Goal: Task Accomplishment & Management: Use online tool/utility

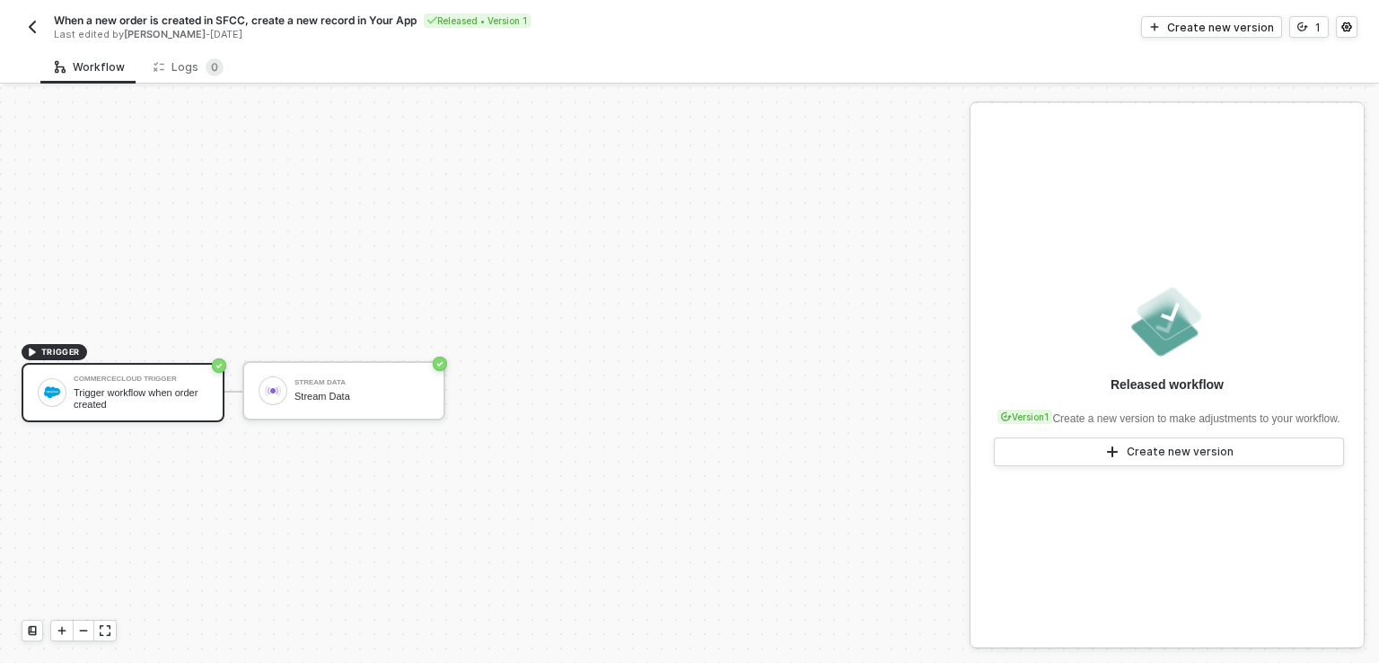
scroll to position [32, 0]
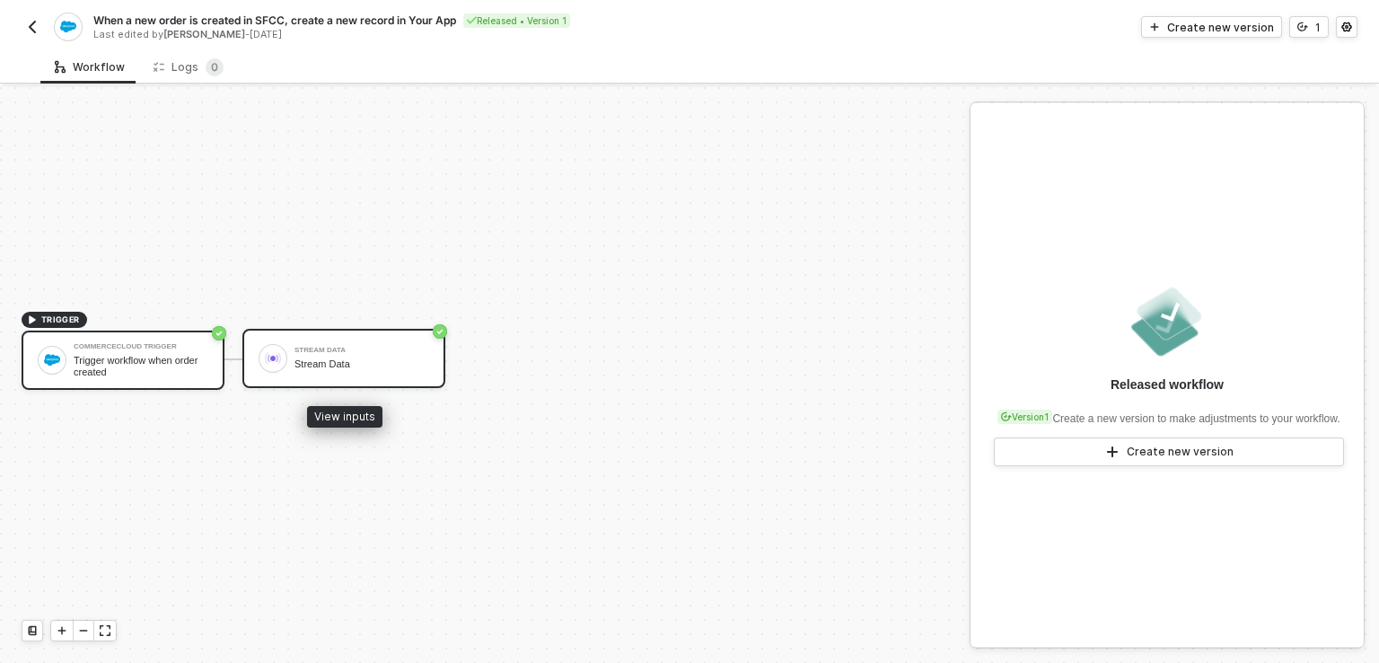
click at [347, 364] on div "Stream Data" at bounding box center [362, 364] width 135 height 12
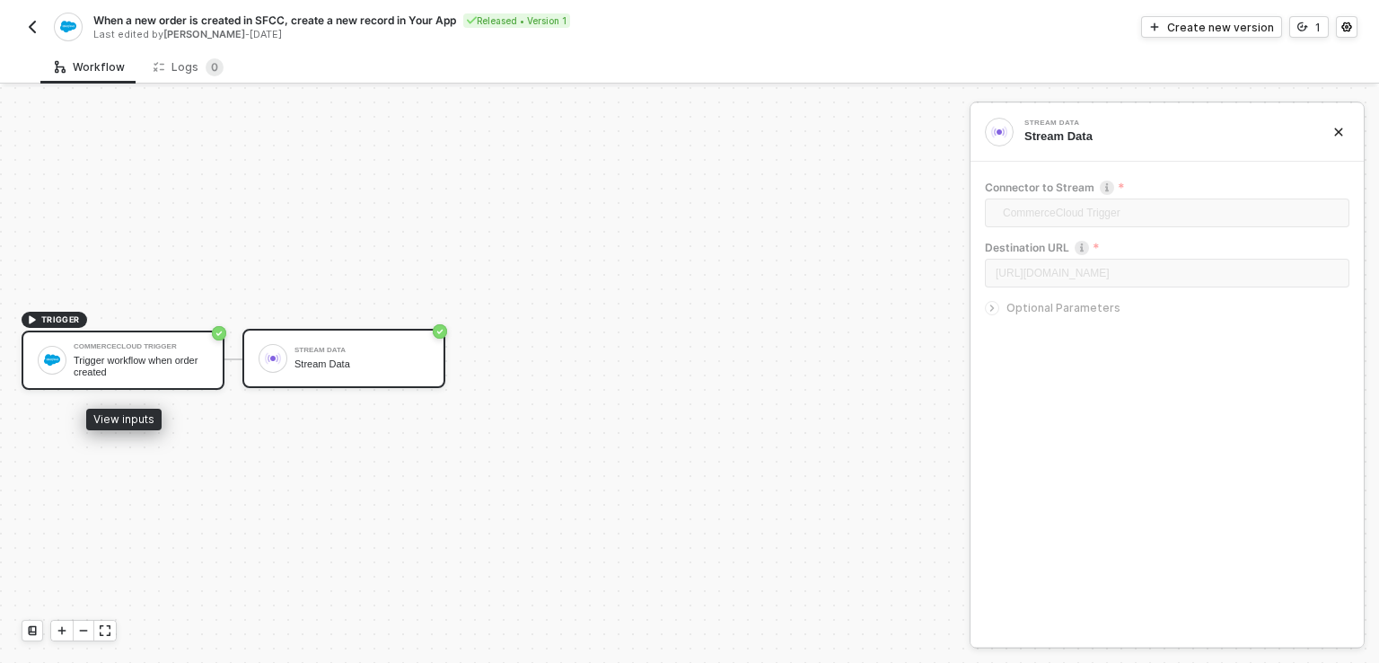
click at [143, 372] on div "Trigger workflow when order created" at bounding box center [141, 366] width 135 height 22
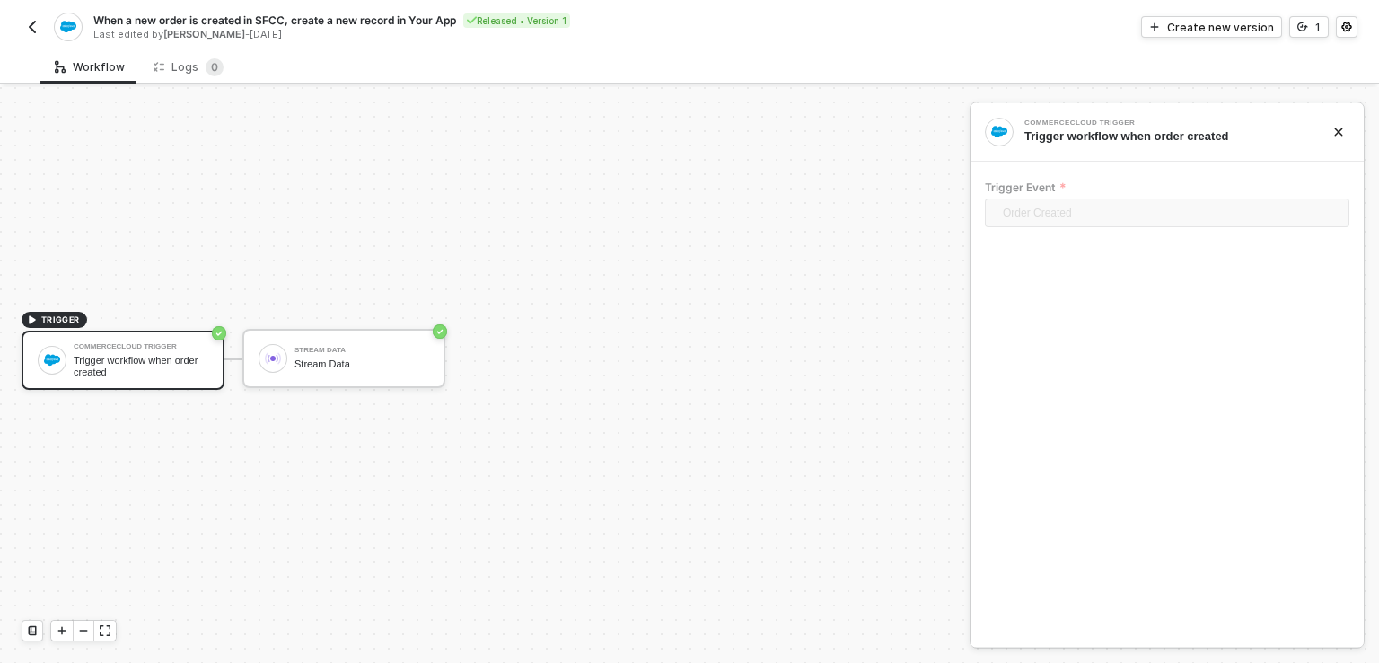
click at [34, 26] on img "button" at bounding box center [32, 27] width 14 height 14
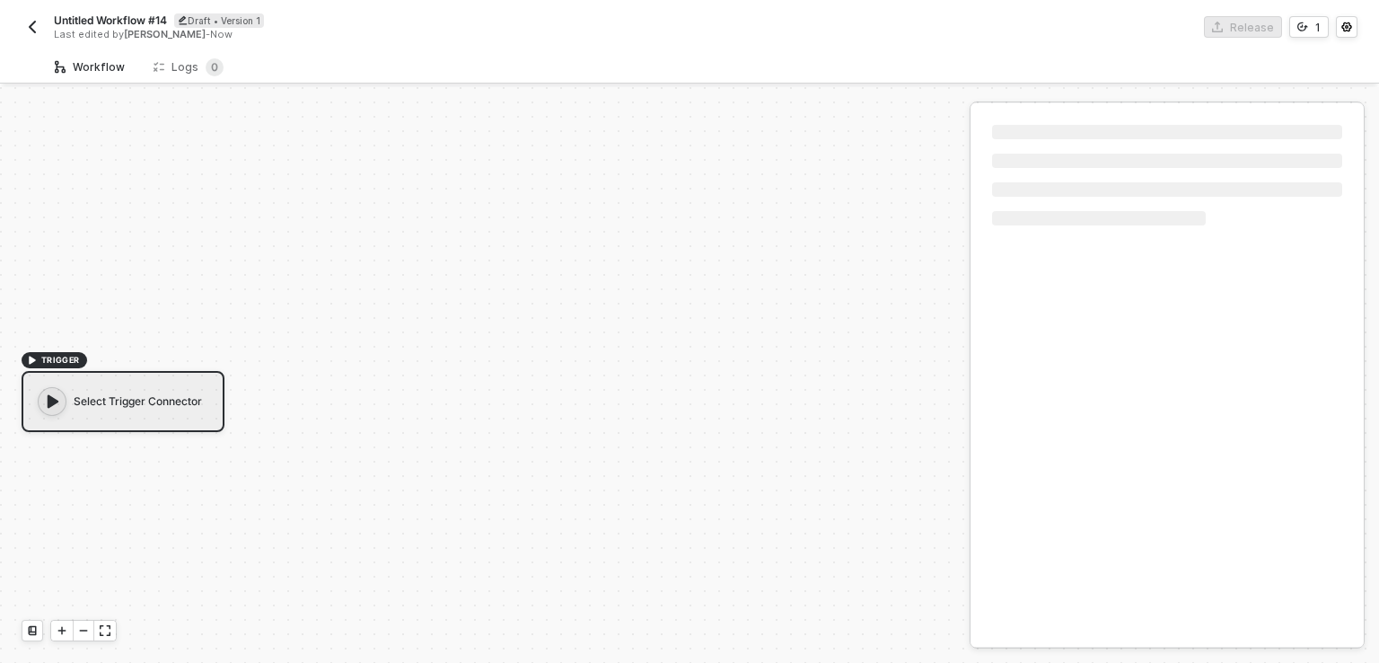
scroll to position [32, 0]
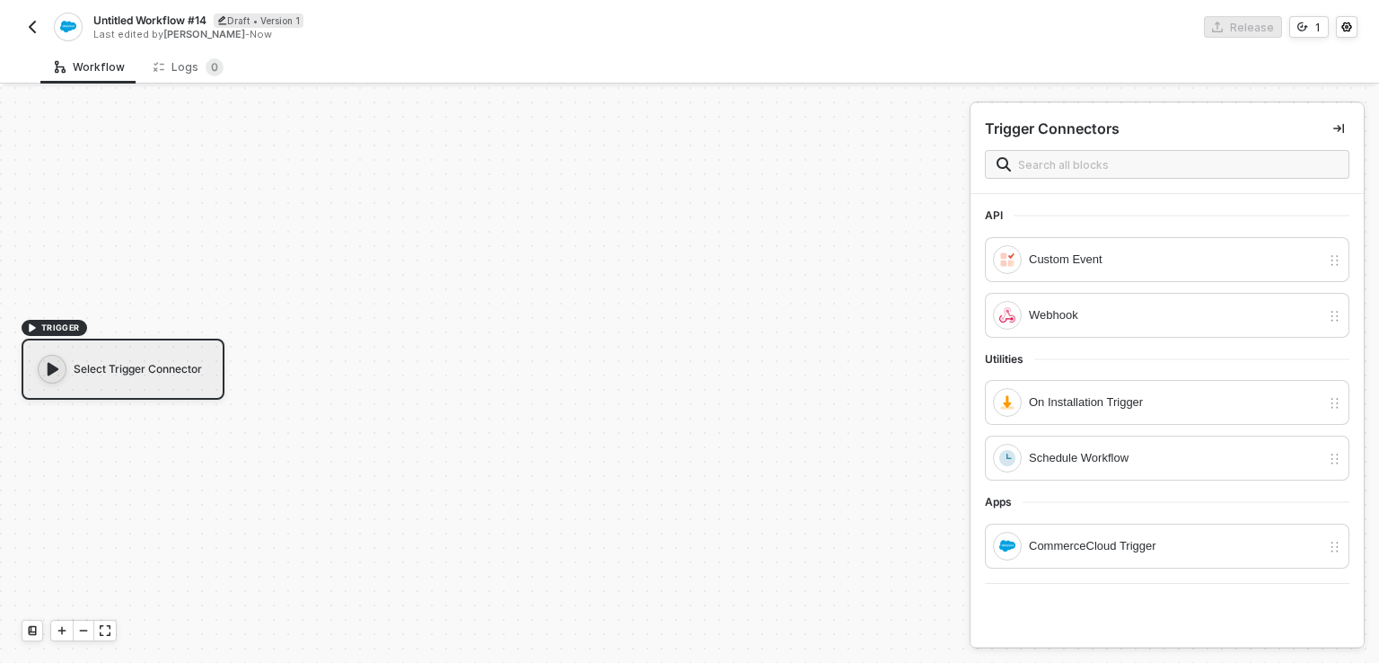
click at [36, 31] on img "button" at bounding box center [32, 27] width 14 height 14
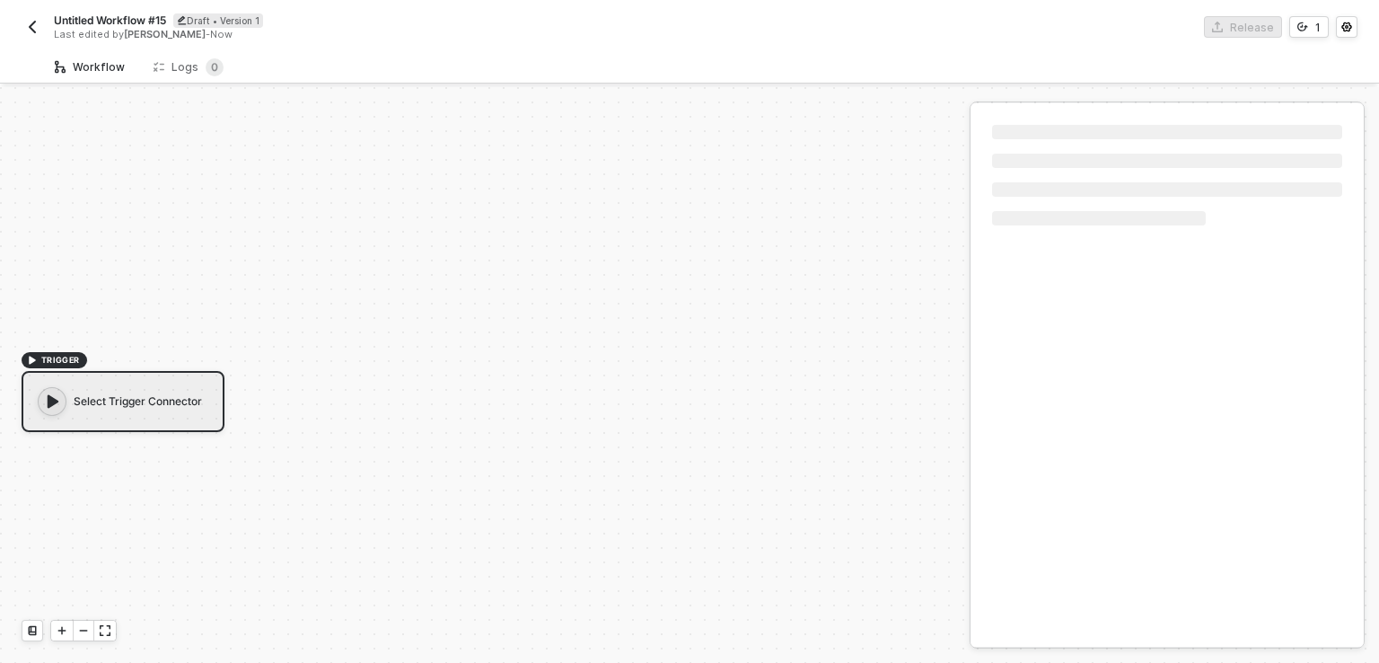
scroll to position [32, 0]
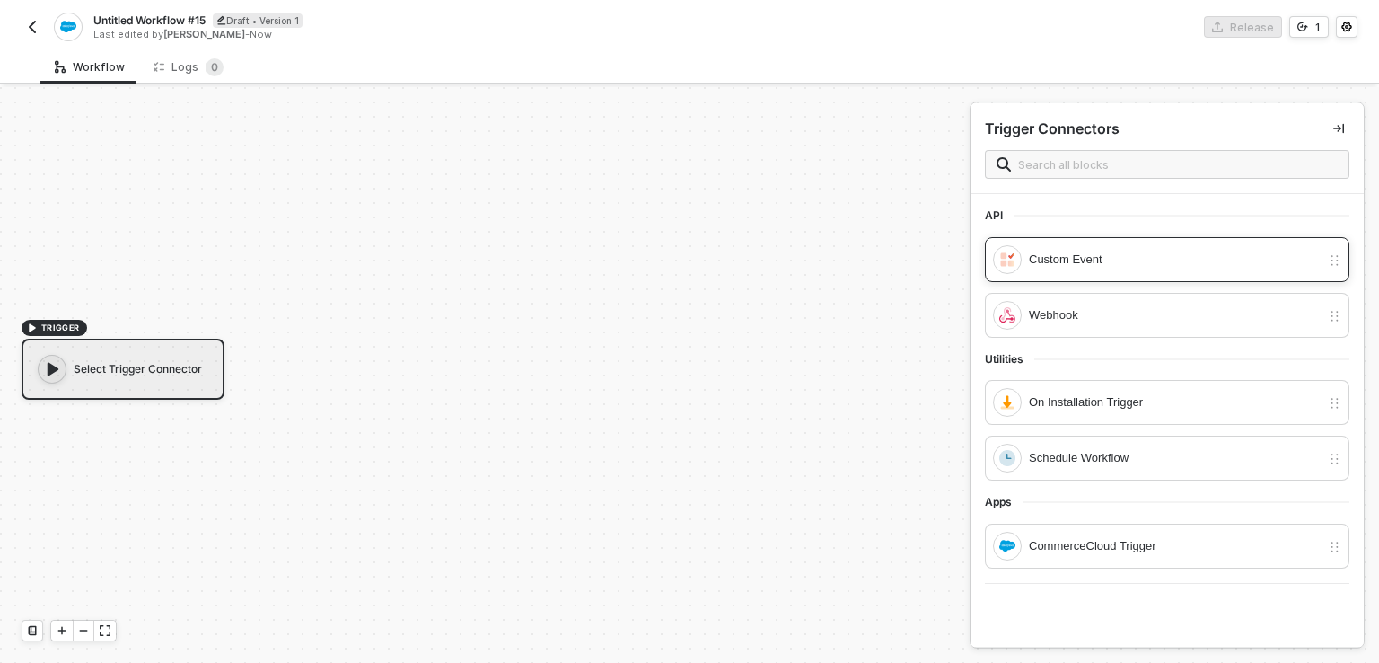
click at [1054, 253] on div "Custom Event" at bounding box center [1175, 260] width 292 height 20
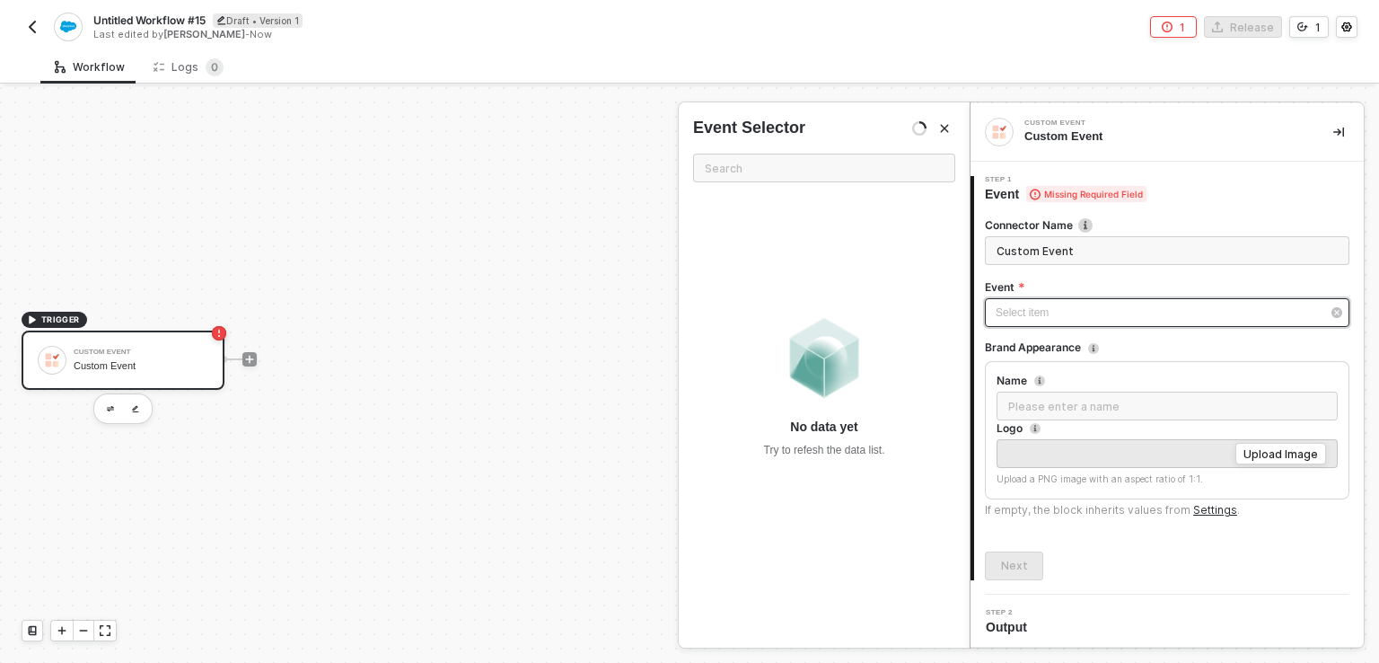
click at [1055, 325] on div "Select item ﻿" at bounding box center [1167, 312] width 365 height 29
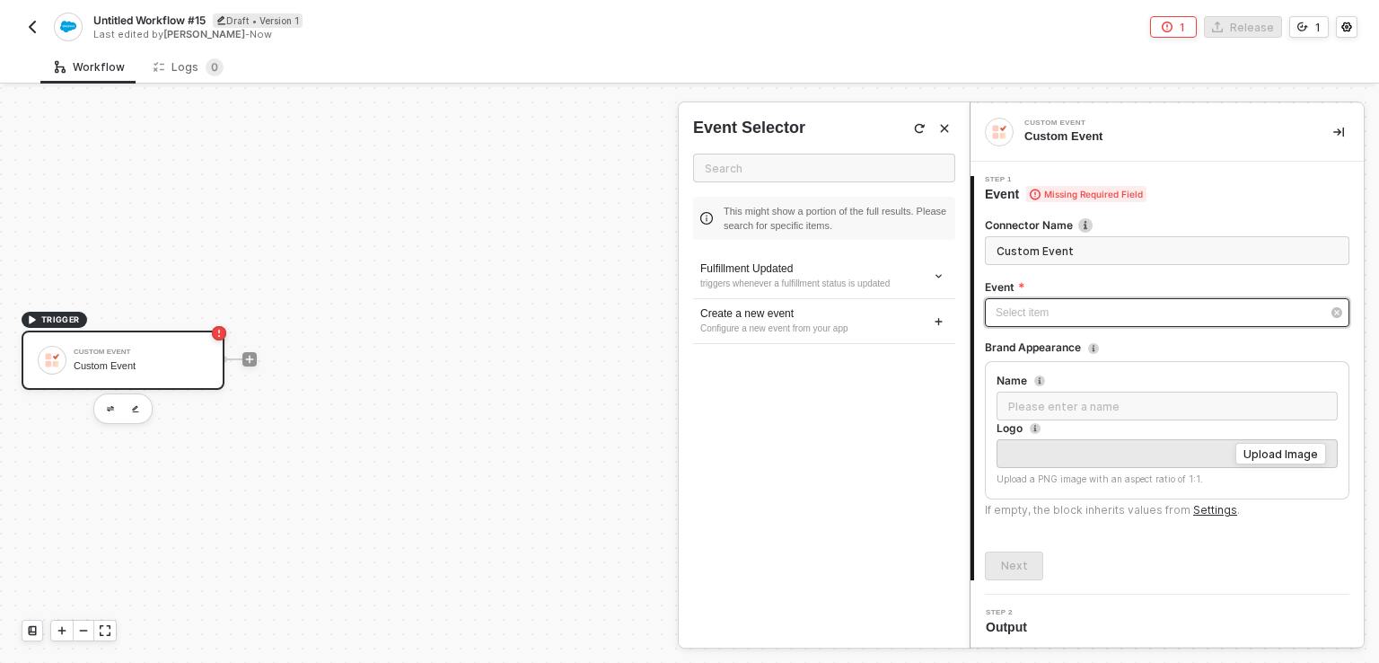
scroll to position [3, 0]
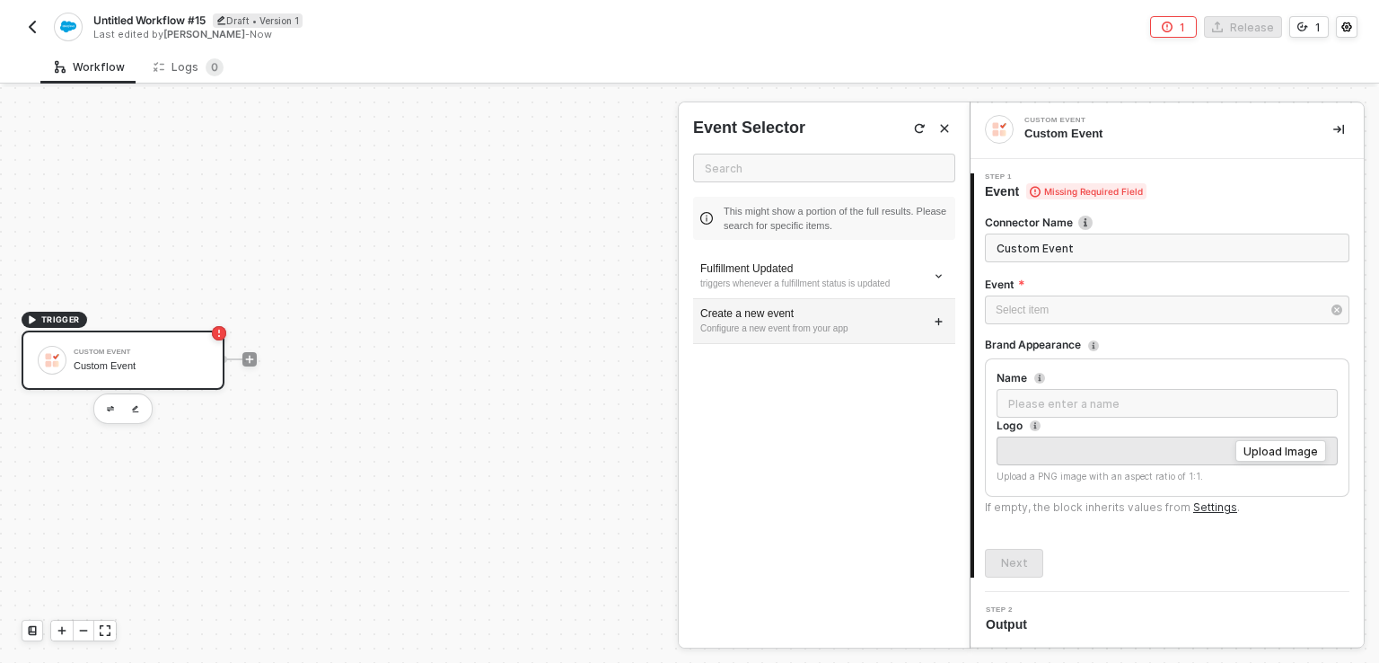
click at [816, 324] on div "Configure a new event from your app" at bounding box center [824, 328] width 248 height 14
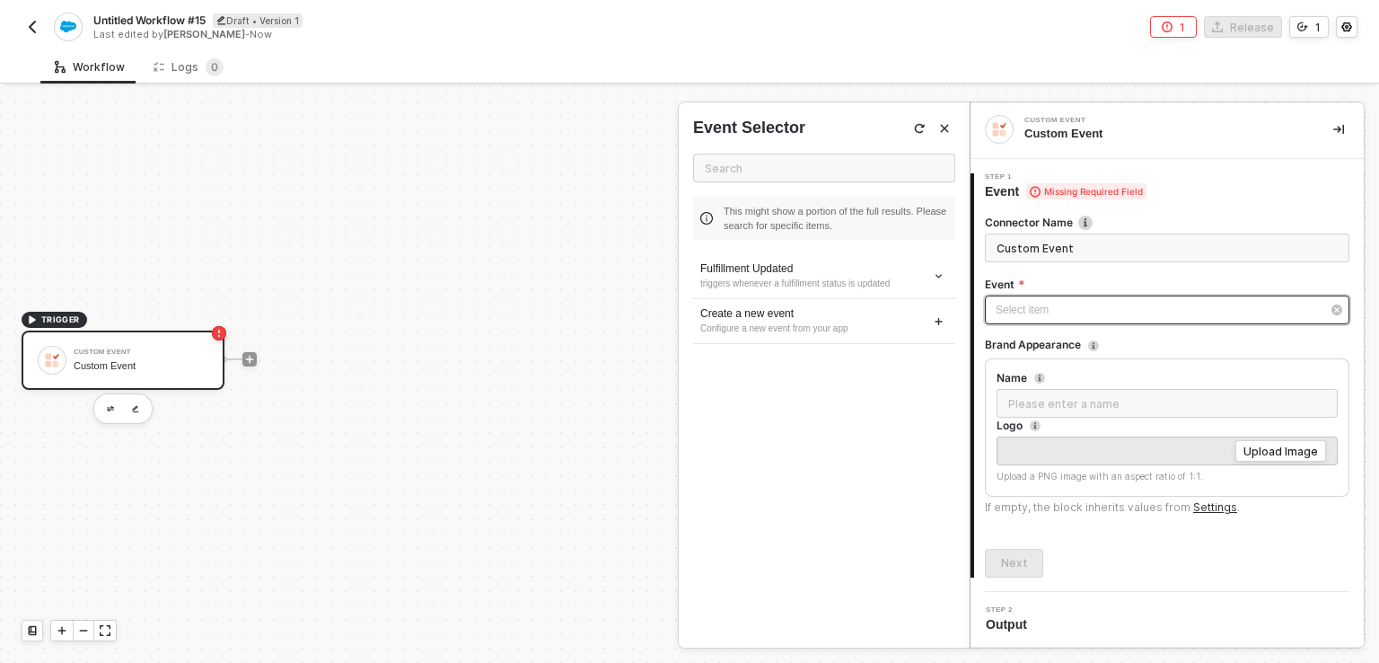
click at [1019, 313] on div "Select item ﻿" at bounding box center [1158, 310] width 325 height 17
click at [1034, 302] on div "Select item ﻿" at bounding box center [1158, 310] width 325 height 17
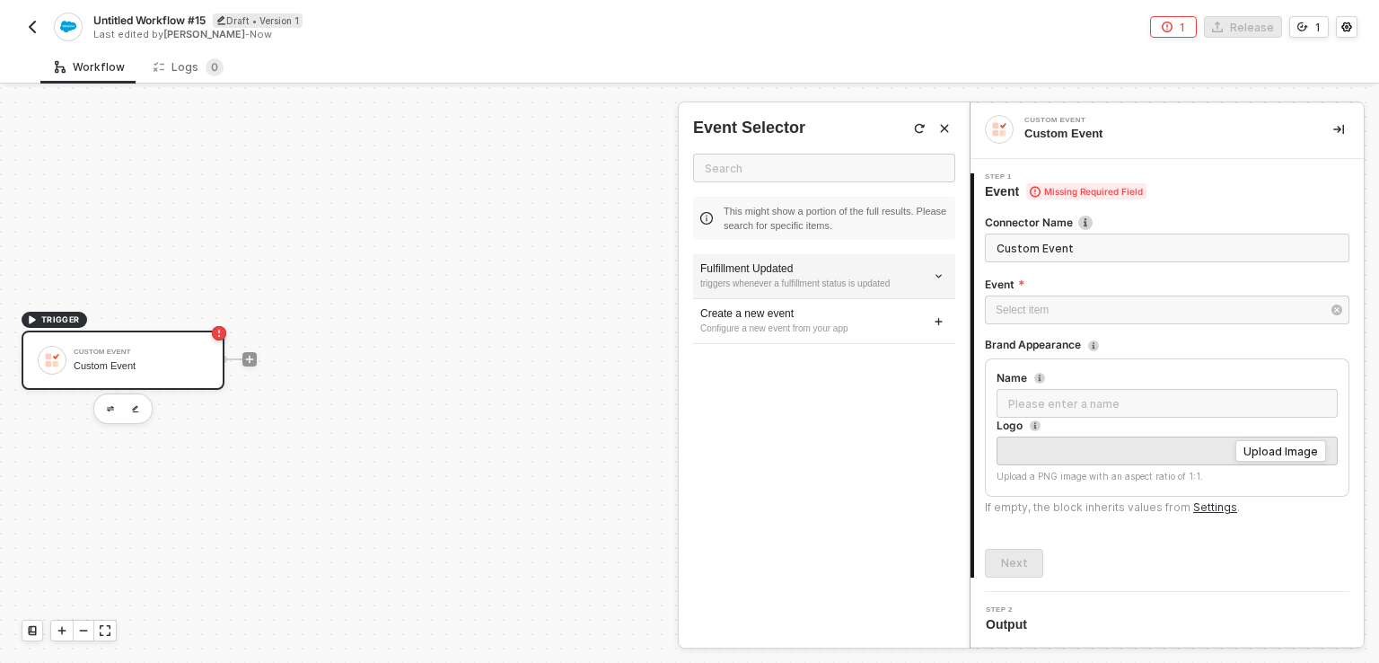
click at [867, 277] on div "triggers whenever a fulfillment status is updated" at bounding box center [824, 284] width 248 height 14
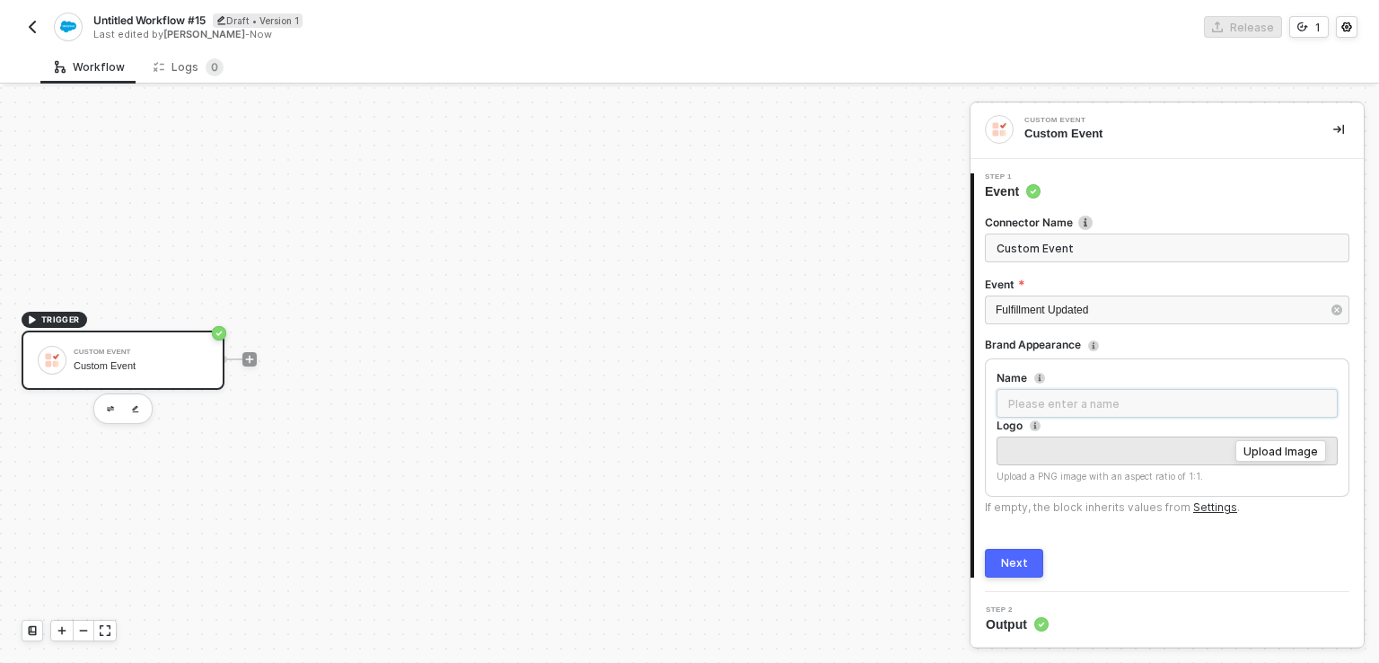
click at [1121, 398] on input "Name" at bounding box center [1167, 403] width 341 height 29
type input "test"
click at [1298, 455] on div "Upload Image" at bounding box center [1282, 451] width 75 height 15
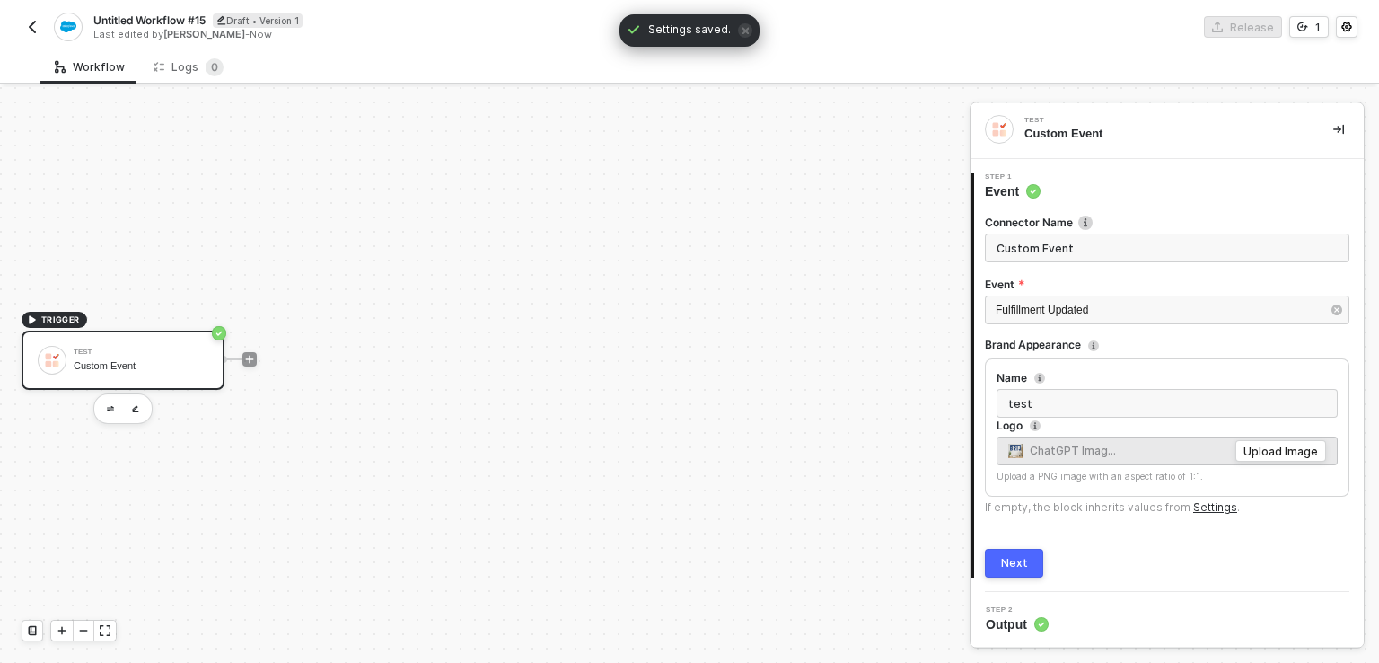
click at [1011, 559] on div "Next" at bounding box center [1014, 563] width 27 height 14
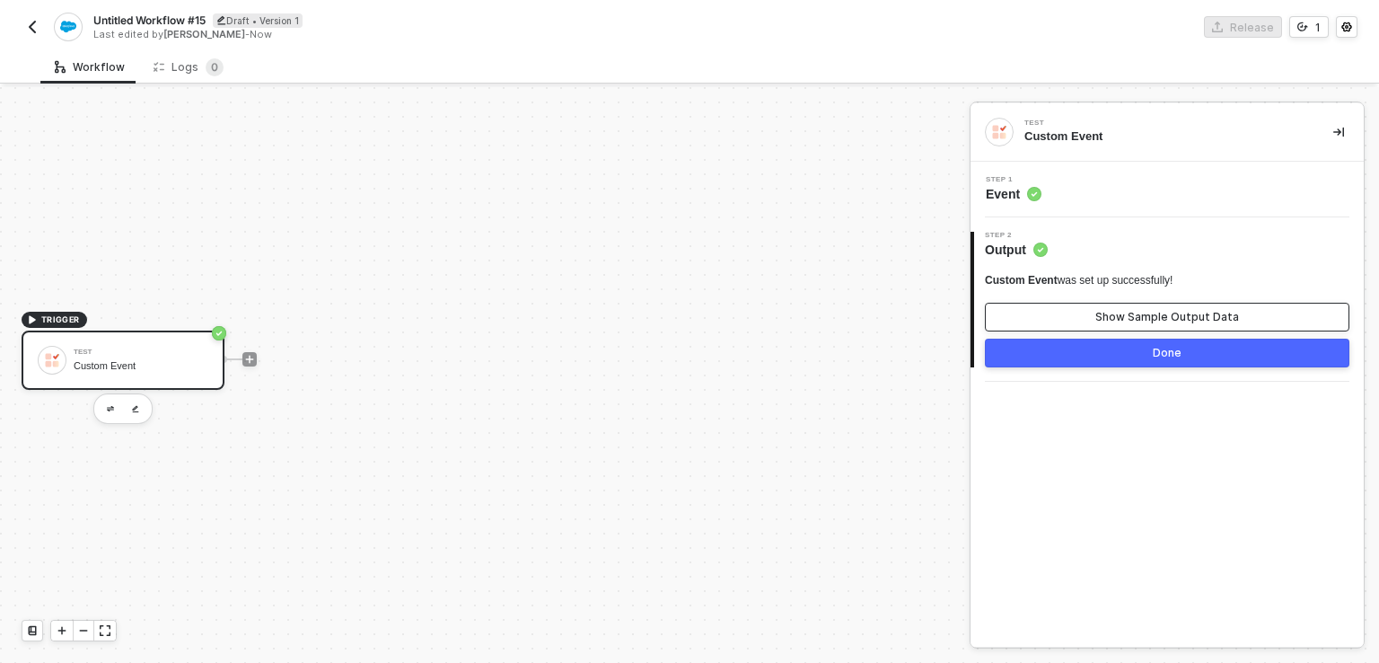
click at [1075, 318] on button "Show Sample Output Data" at bounding box center [1167, 317] width 365 height 29
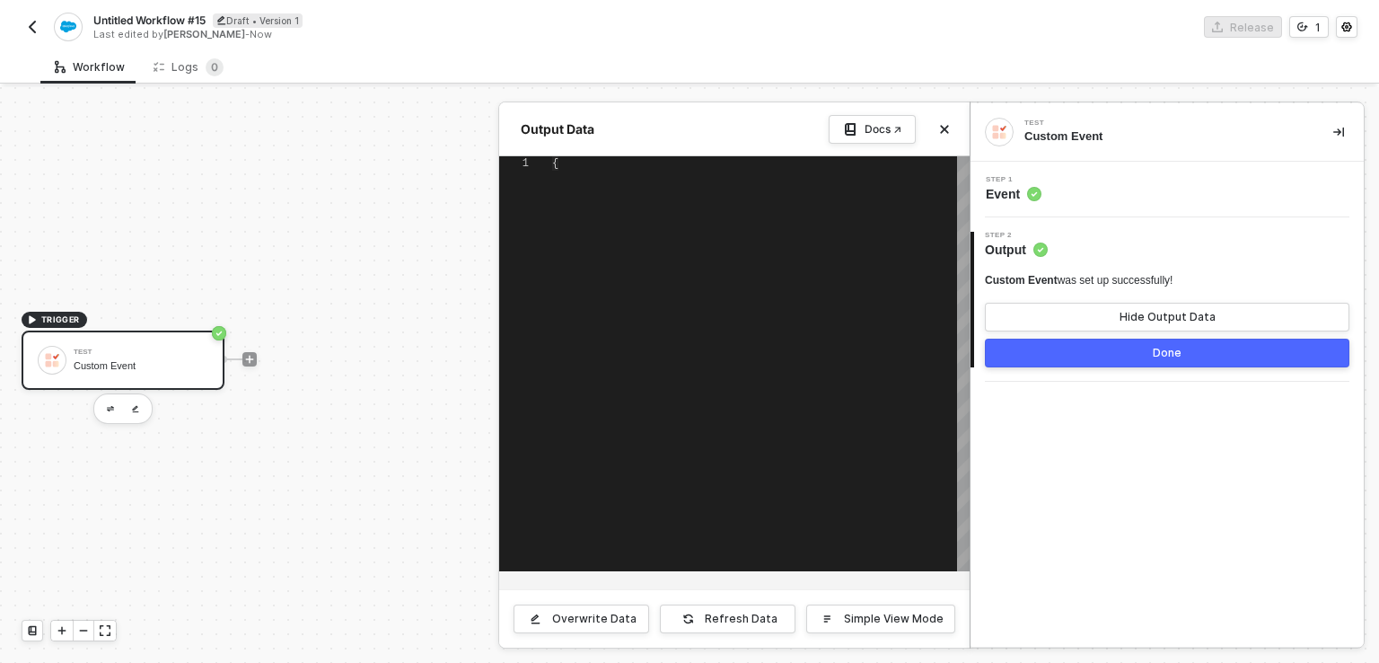
type textarea "{ "orderNo": "String", "status": "String", "trackingNumber": "String", "shipped…"
click at [721, 285] on div "{ "orderNo" : "String" , "status" : "String" , "trackingNumber" : "String" , "s…" at bounding box center [761, 363] width 418 height 415
click at [613, 613] on div "Overwrite Data" at bounding box center [594, 619] width 84 height 14
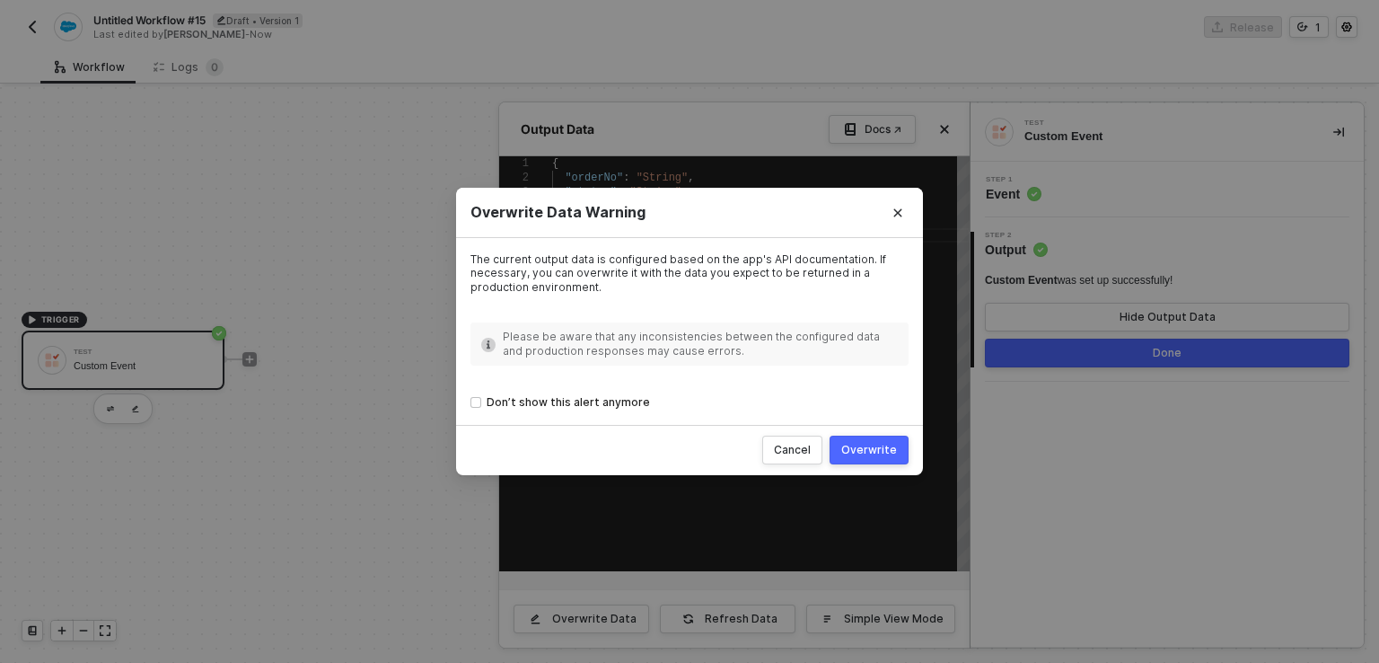
click at [878, 447] on div "Overwrite" at bounding box center [869, 450] width 56 height 14
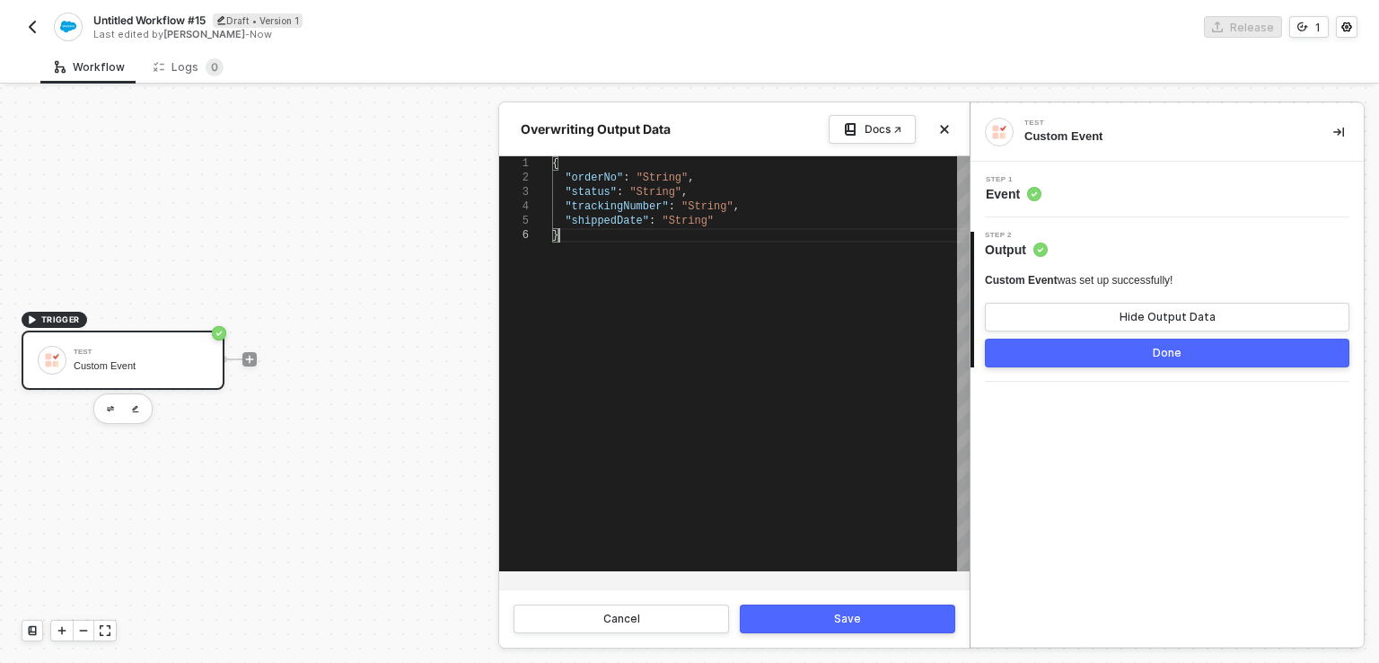
click at [700, 231] on div "}" at bounding box center [761, 235] width 418 height 14
click at [718, 222] on div ""shippedDate" : "String"" at bounding box center [761, 221] width 418 height 14
click at [1041, 365] on div "2 Step 2 Output Custom Event was set up successfully! Hide Output Data Done" at bounding box center [1167, 299] width 393 height 164
click at [1041, 365] on button "Done" at bounding box center [1167, 353] width 365 height 29
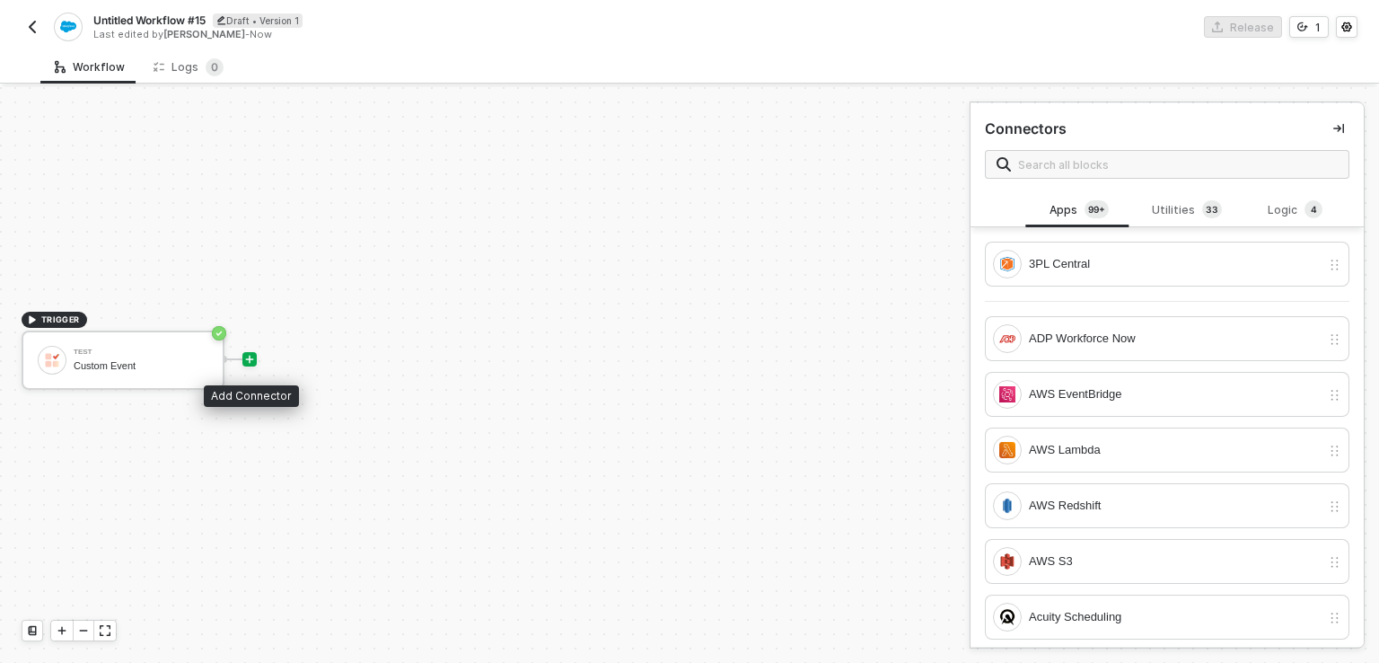
click at [248, 357] on icon "icon-play" at bounding box center [250, 360] width 8 height 8
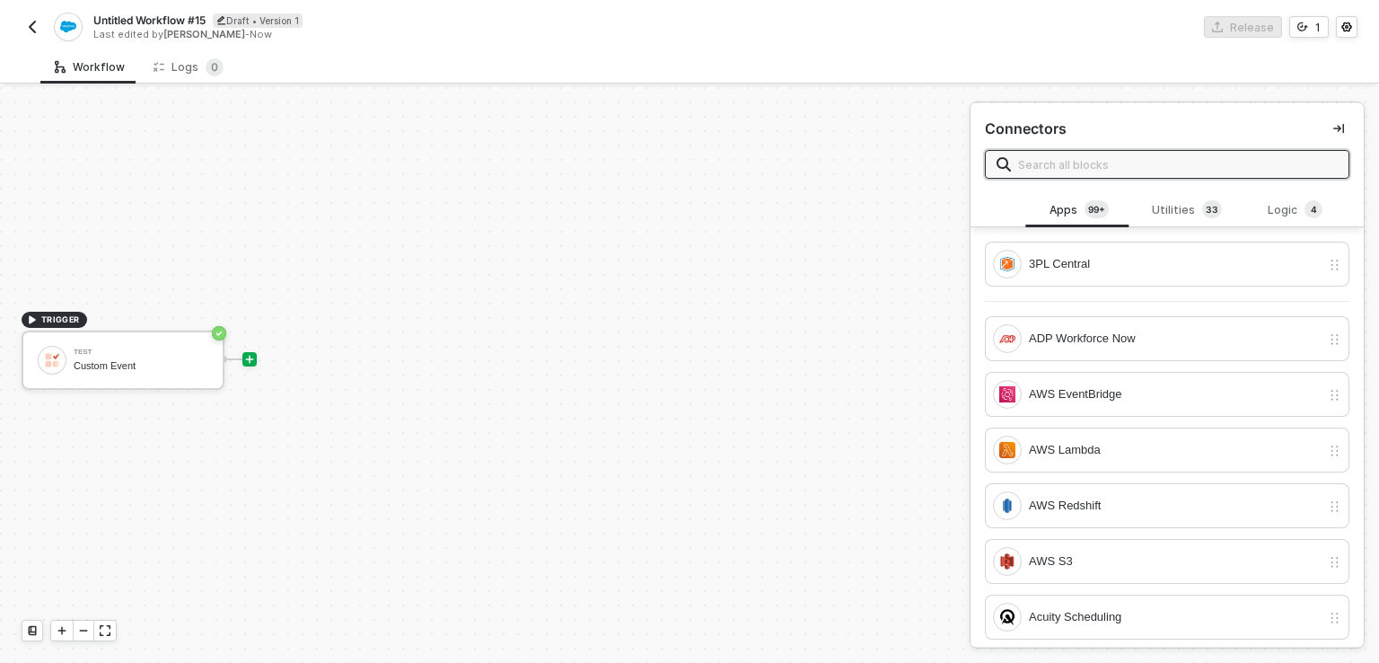
click at [1148, 172] on input "text" at bounding box center [1178, 164] width 320 height 20
type input "d"
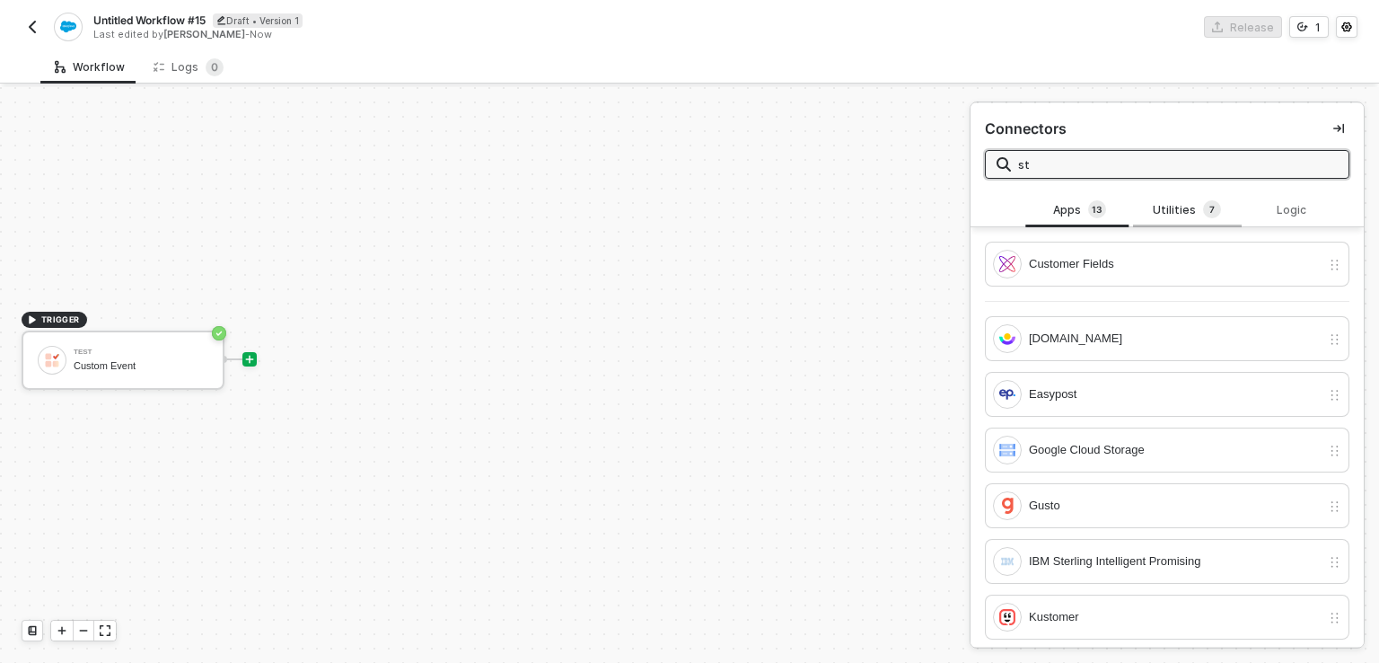
click at [1193, 207] on div "Utilities 7" at bounding box center [1187, 210] width 79 height 20
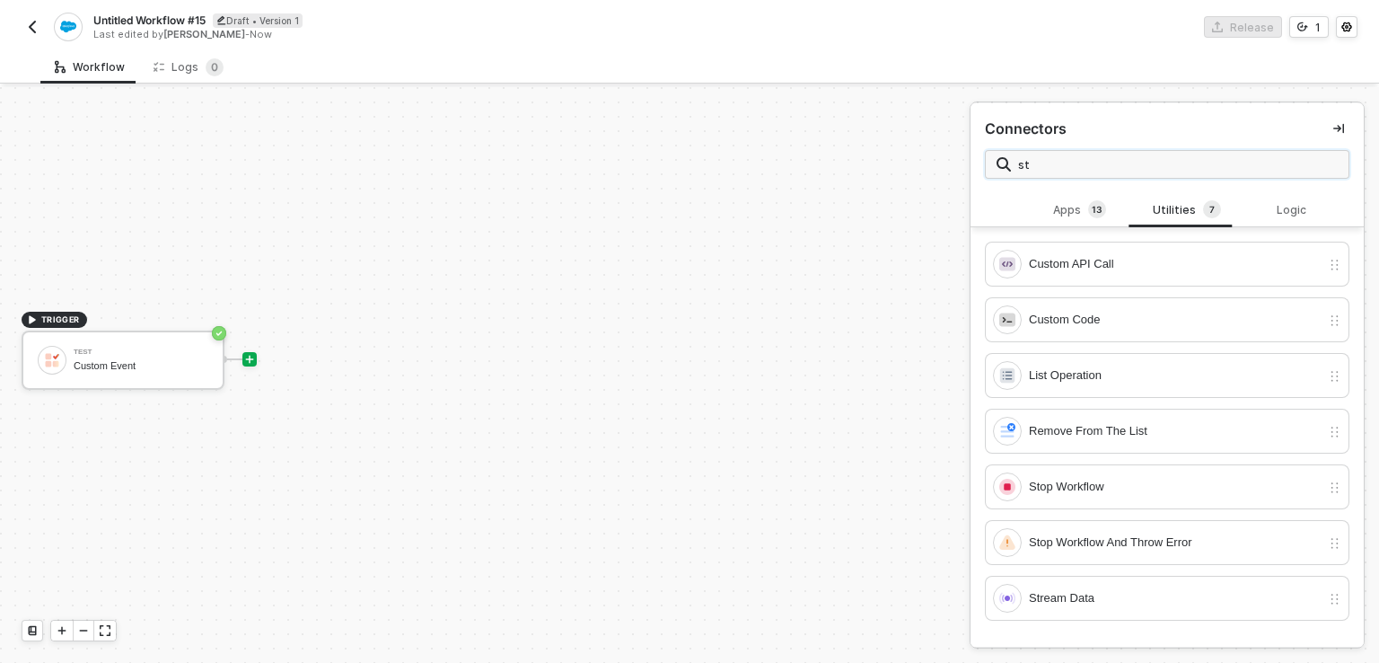
click at [1113, 163] on input "st" at bounding box center [1178, 164] width 320 height 20
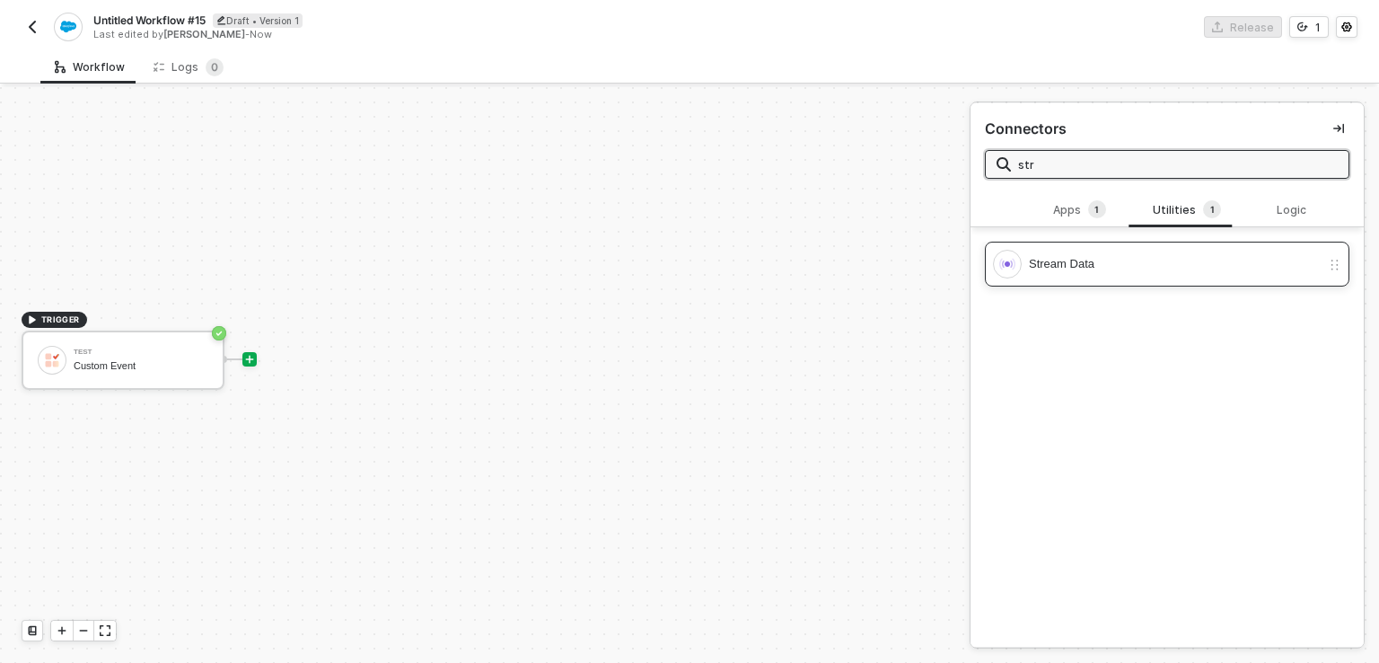
type input "str"
click at [1119, 263] on div "Stream Data" at bounding box center [1175, 264] width 292 height 20
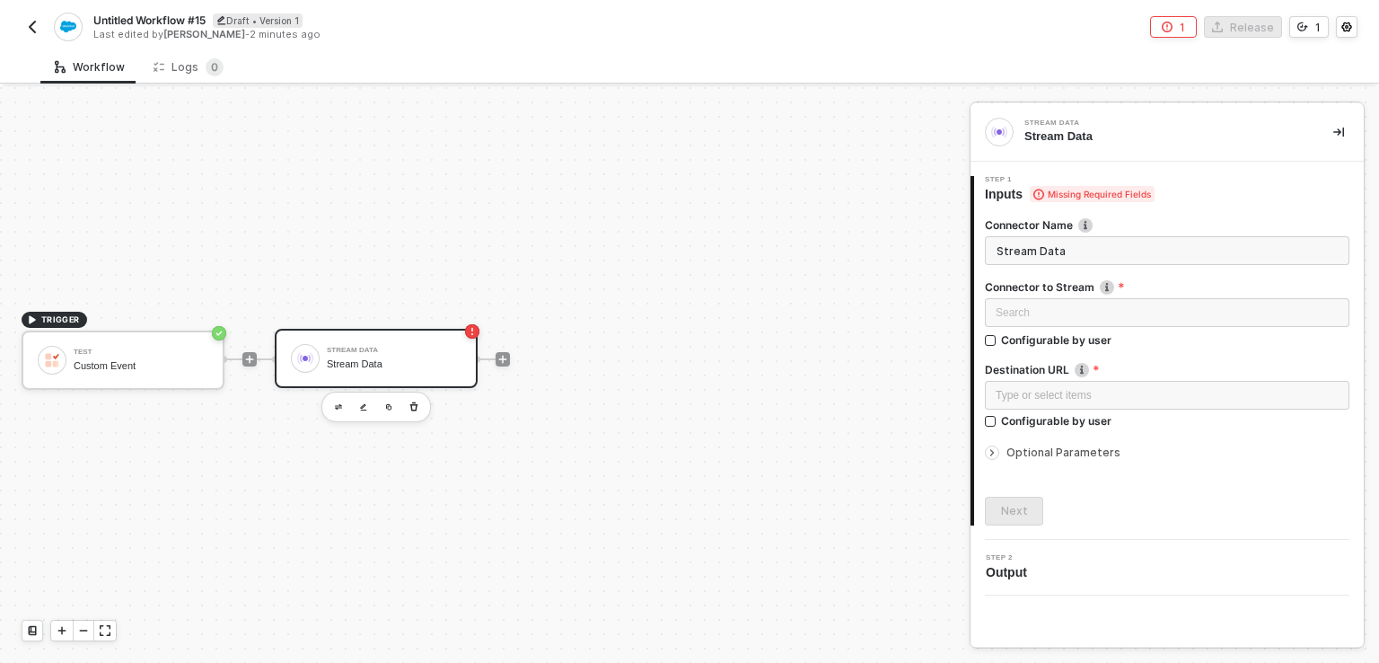
click at [1081, 328] on div "Search" at bounding box center [1167, 315] width 365 height 34
click at [1033, 251] on input "Stream Data" at bounding box center [1167, 250] width 365 height 29
drag, startPoint x: 1231, startPoint y: 364, endPoint x: 1171, endPoint y: 417, distance: 80.2
click at [1230, 366] on label "Destination URL" at bounding box center [1167, 369] width 365 height 15
drag, startPoint x: 1128, startPoint y: 444, endPoint x: 1096, endPoint y: 463, distance: 37.4
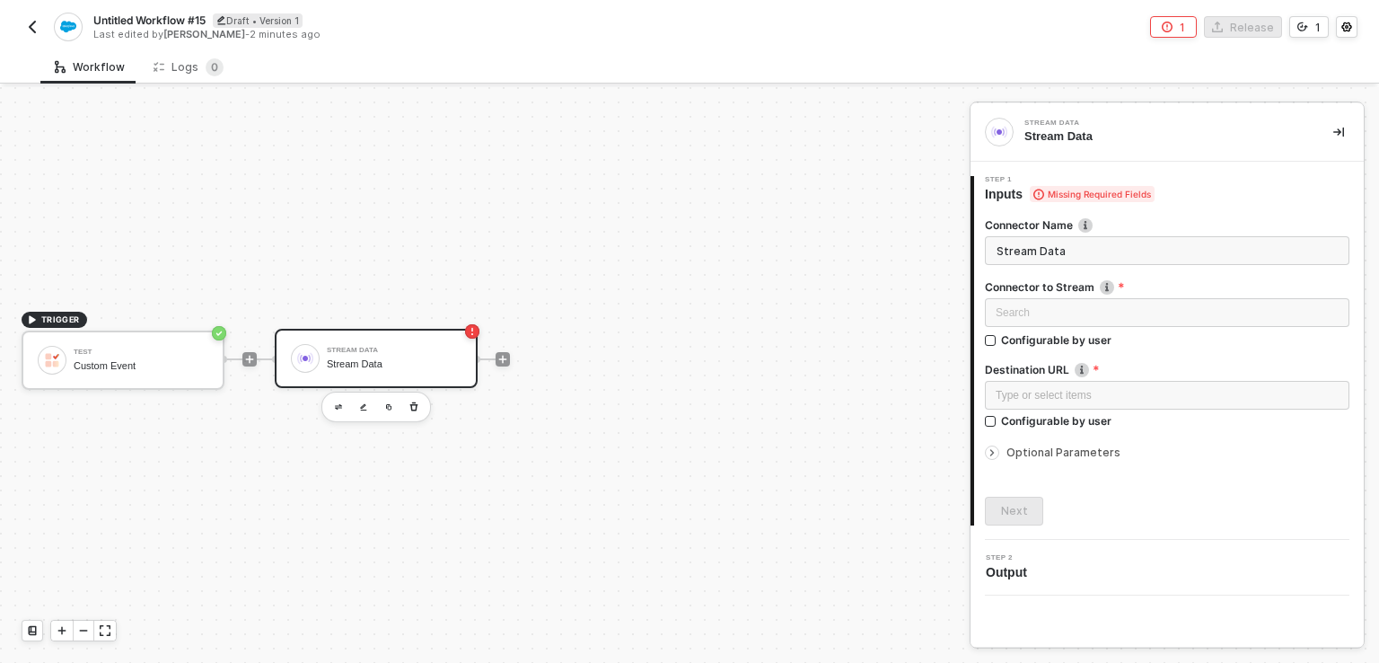
click at [1123, 449] on div "Connector to Stream Search Configurable by user Destination URL Type or select …" at bounding box center [1167, 370] width 365 height 183
click at [1065, 454] on span "Optional Parameters" at bounding box center [1064, 451] width 114 height 13
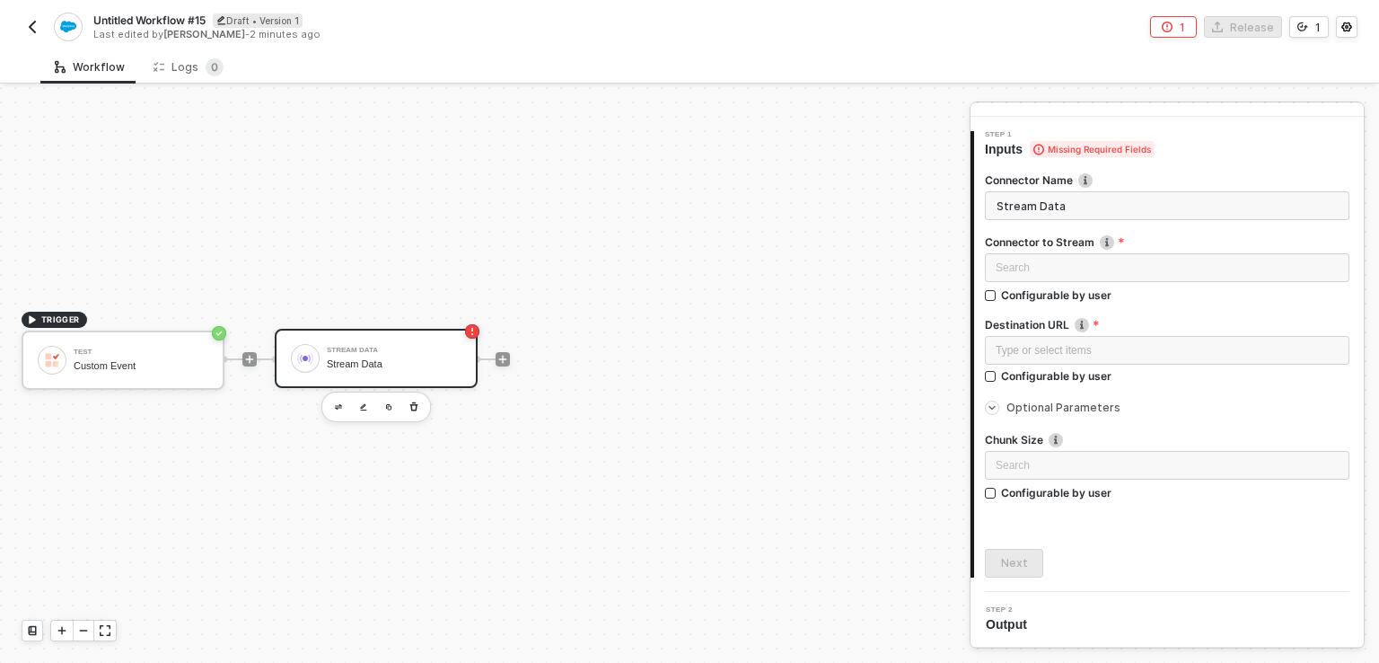
click at [1056, 249] on div "Connector to Stream" at bounding box center [1167, 243] width 365 height 19
click at [1052, 263] on div "Search" at bounding box center [1167, 267] width 365 height 29
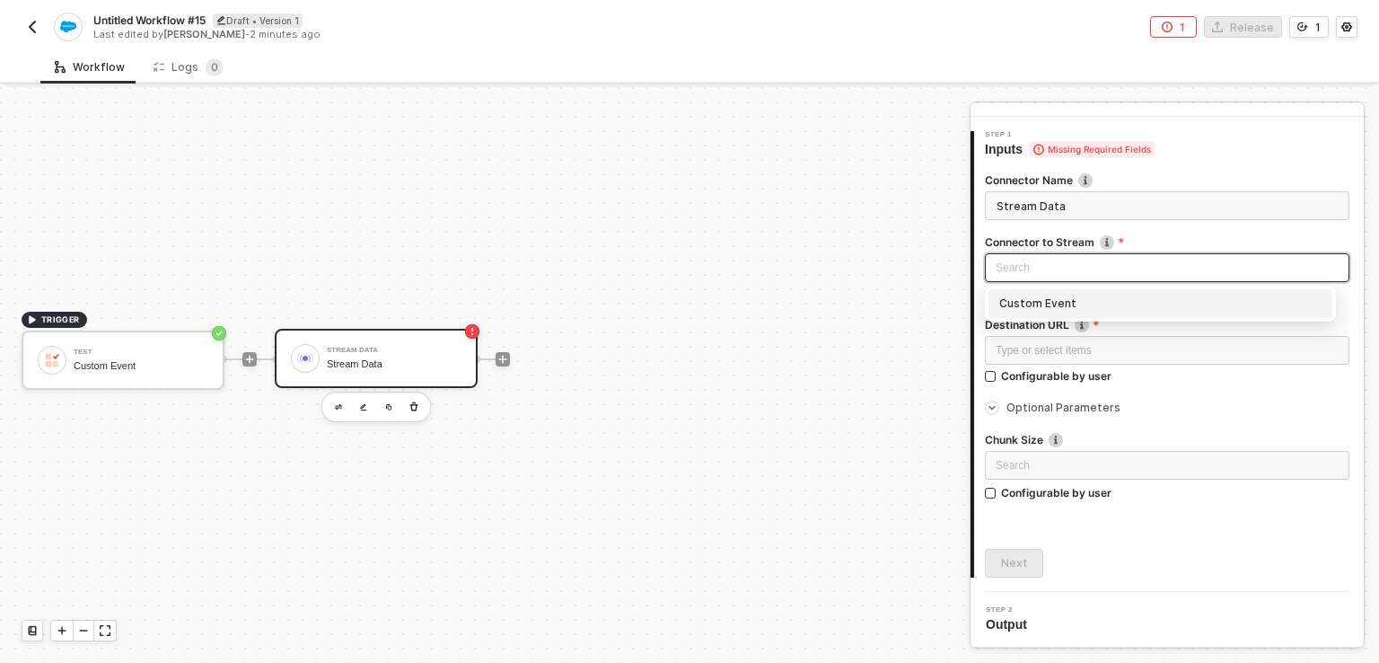
click at [1053, 296] on div "Custom Event" at bounding box center [1160, 304] width 322 height 20
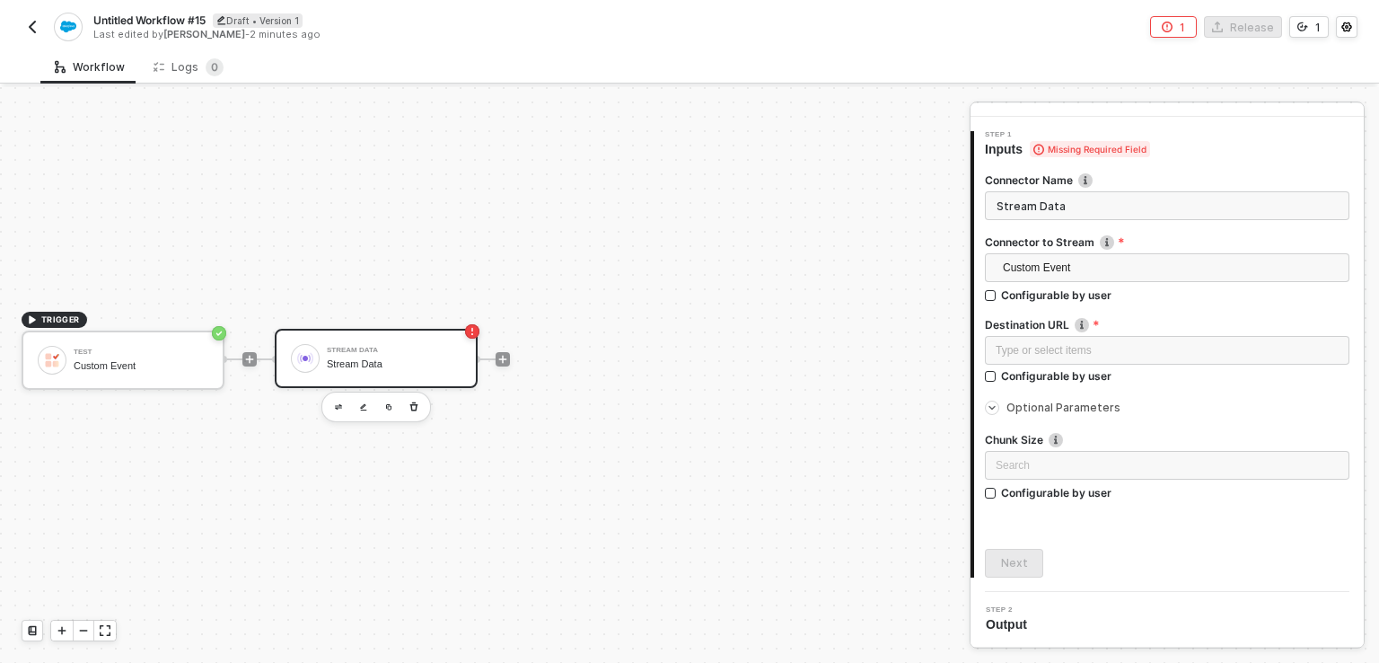
click at [1053, 365] on div "Type or select items ﻿" at bounding box center [1167, 352] width 365 height 32
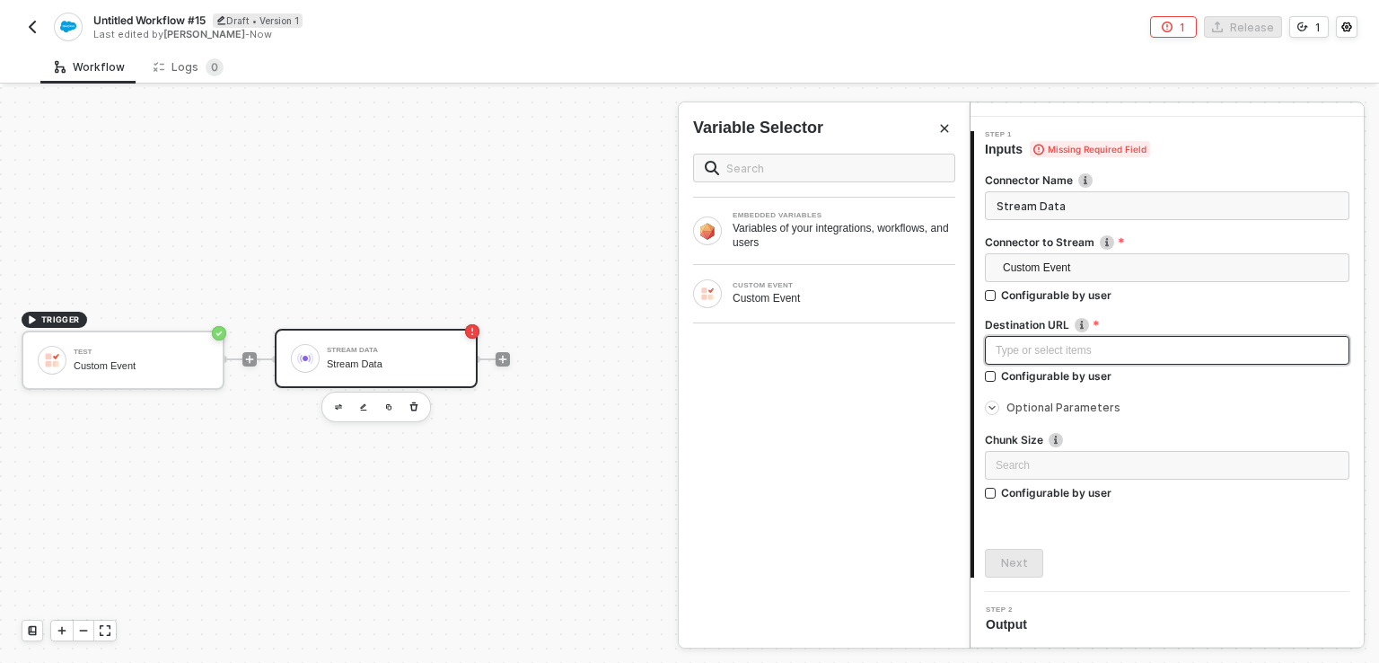
click at [1056, 346] on div "Type or select items ﻿" at bounding box center [1167, 350] width 343 height 17
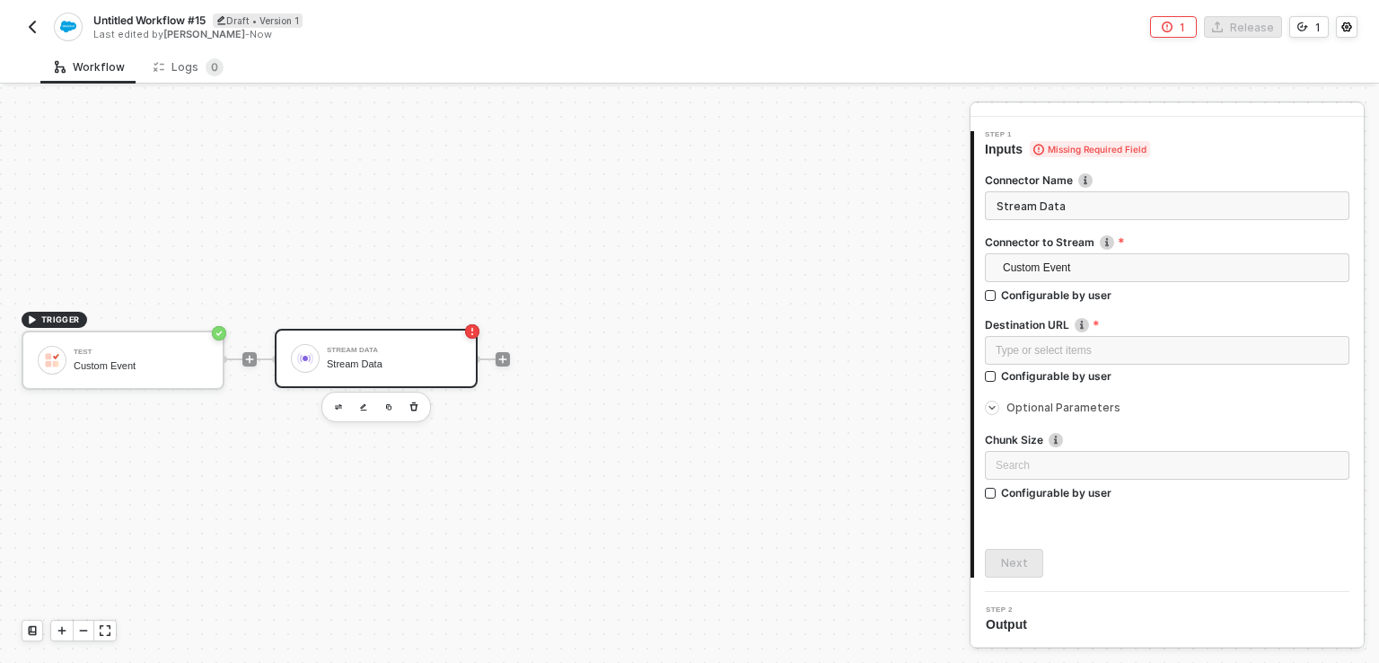
click at [30, 20] on img "button" at bounding box center [32, 27] width 14 height 14
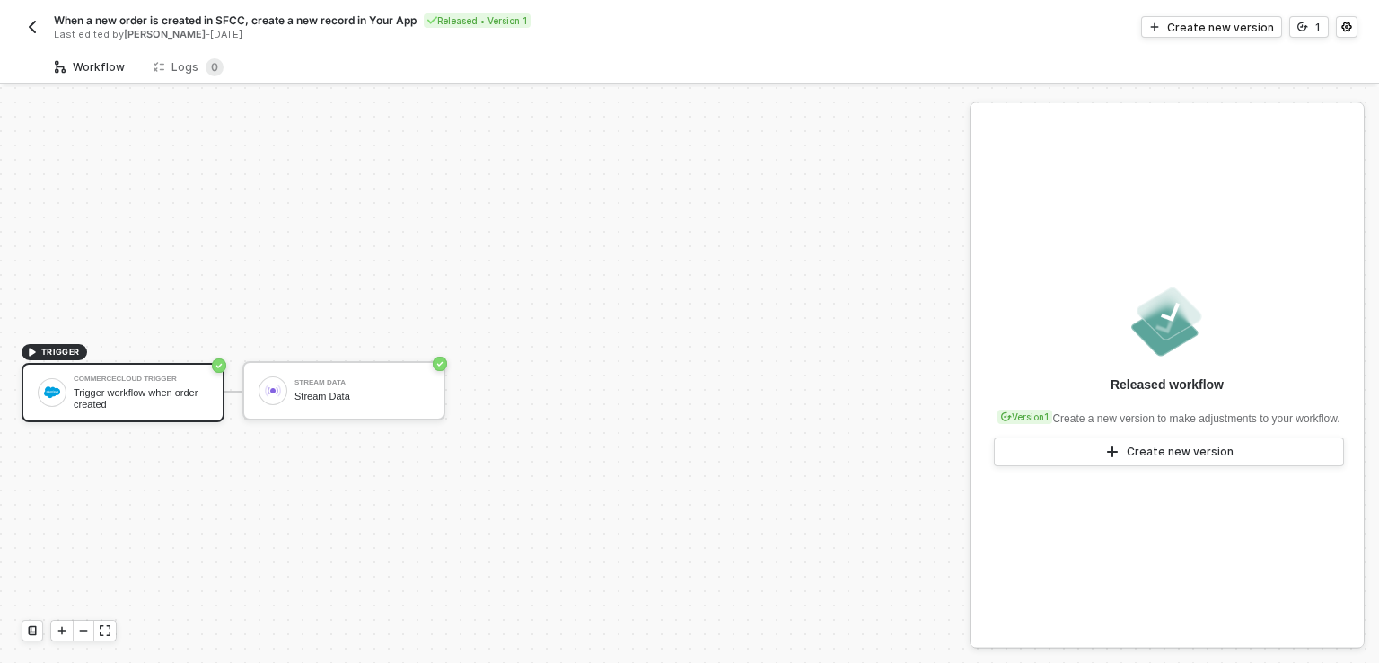
scroll to position [32, 0]
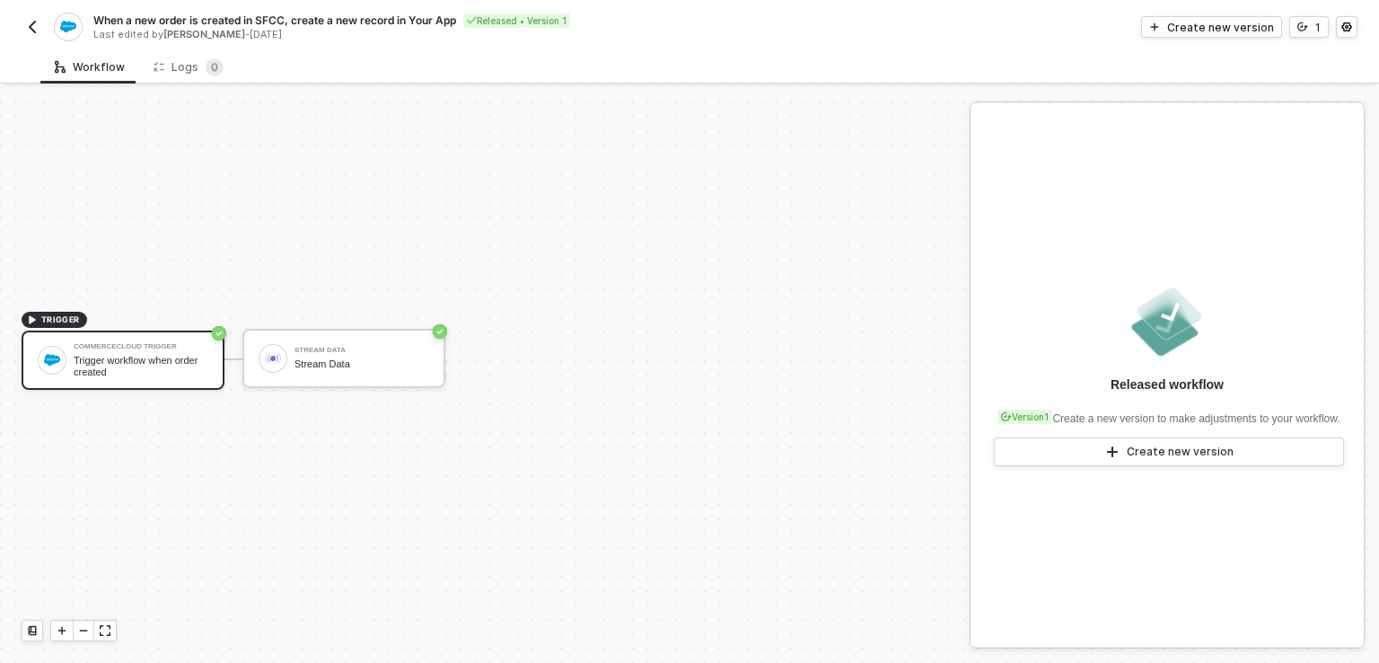
click at [33, 22] on img "button" at bounding box center [32, 27] width 14 height 14
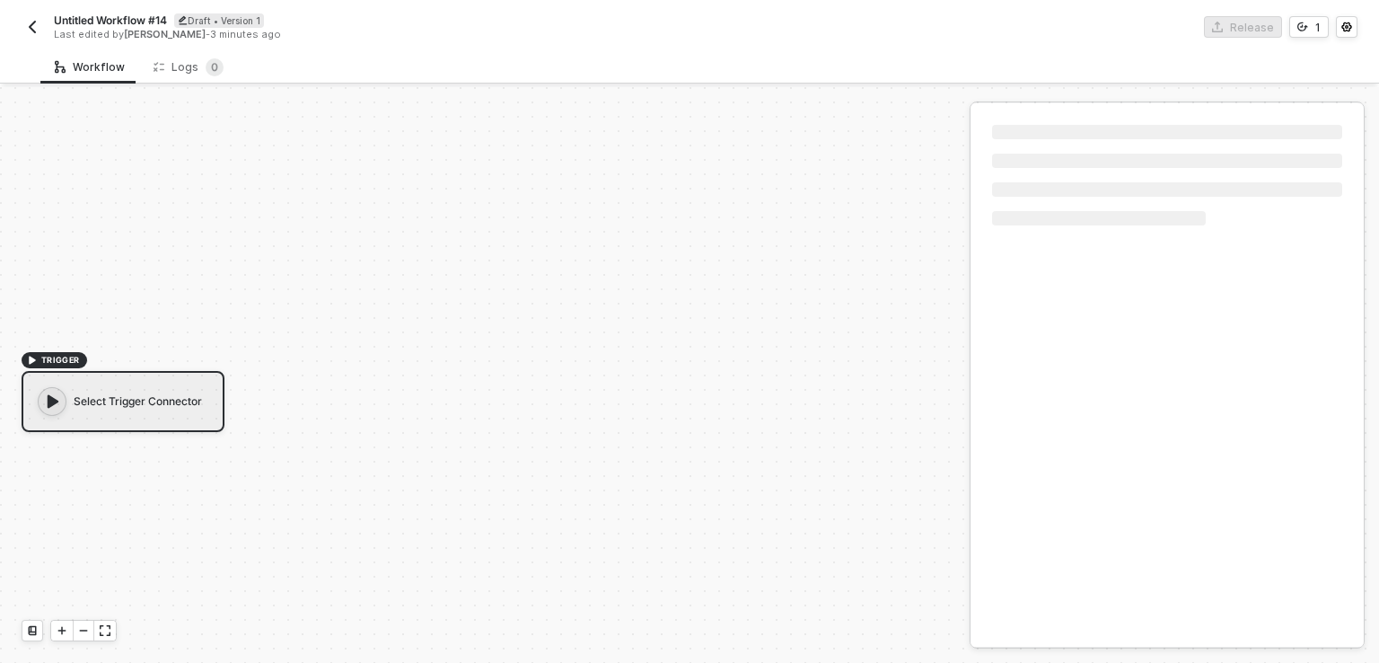
scroll to position [32, 0]
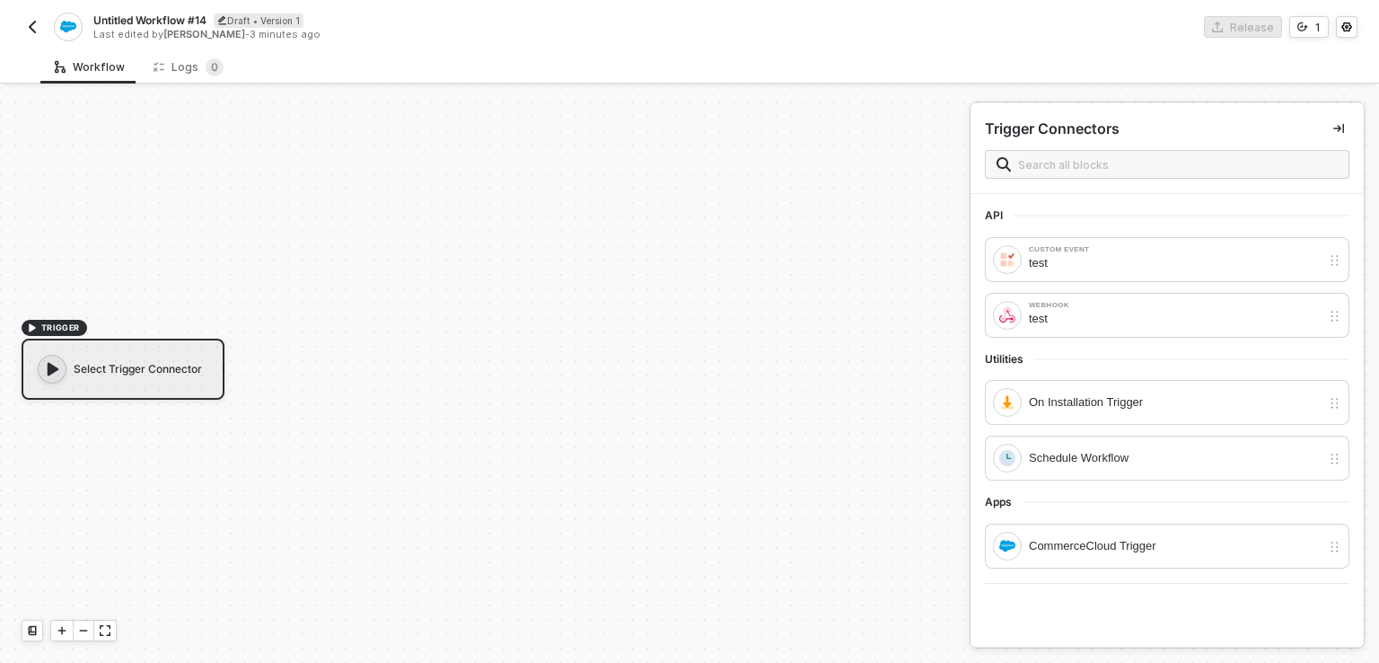
click at [194, 374] on div "Select Trigger Connector" at bounding box center [123, 369] width 203 height 61
click at [54, 365] on icon "icon-play" at bounding box center [54, 369] width 12 height 13
click at [31, 24] on img "button" at bounding box center [32, 27] width 14 height 14
